Goal: Navigation & Orientation: Find specific page/section

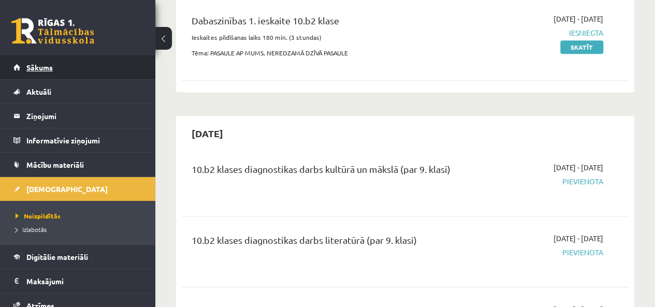
scroll to position [207, 0]
click at [48, 67] on span "Sākums" at bounding box center [39, 67] width 26 height 9
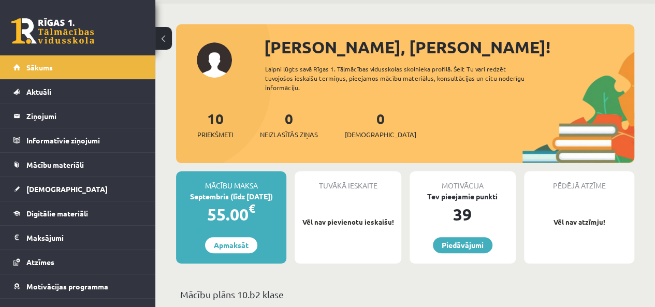
scroll to position [52, 0]
